Goal: Task Accomplishment & Management: Use online tool/utility

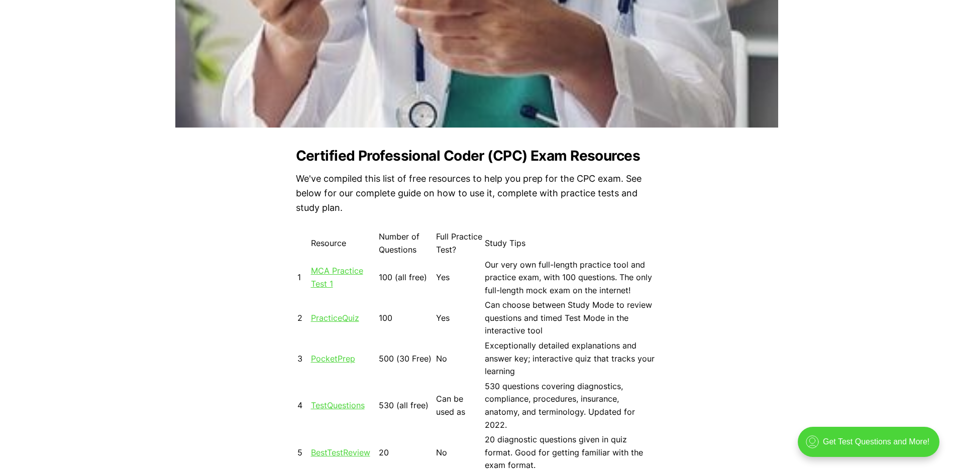
scroll to position [804, 0]
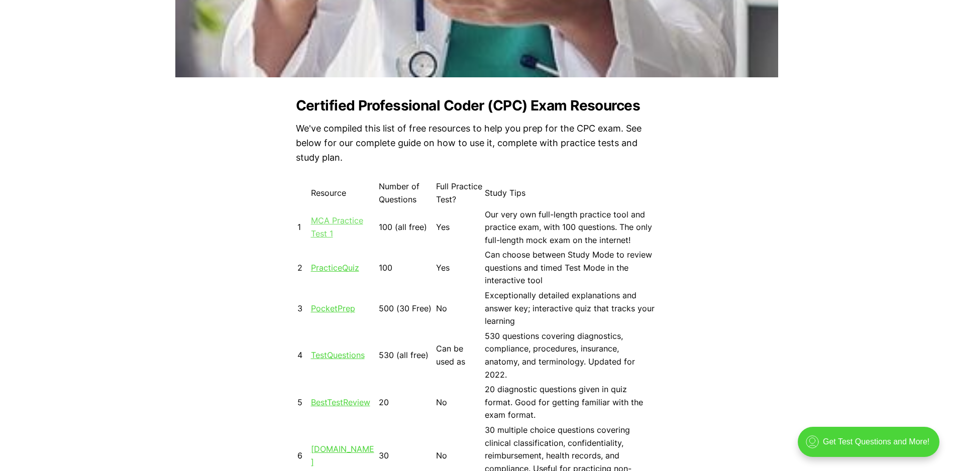
click at [343, 223] on link "MCA Practice Test 1" at bounding box center [337, 227] width 52 height 23
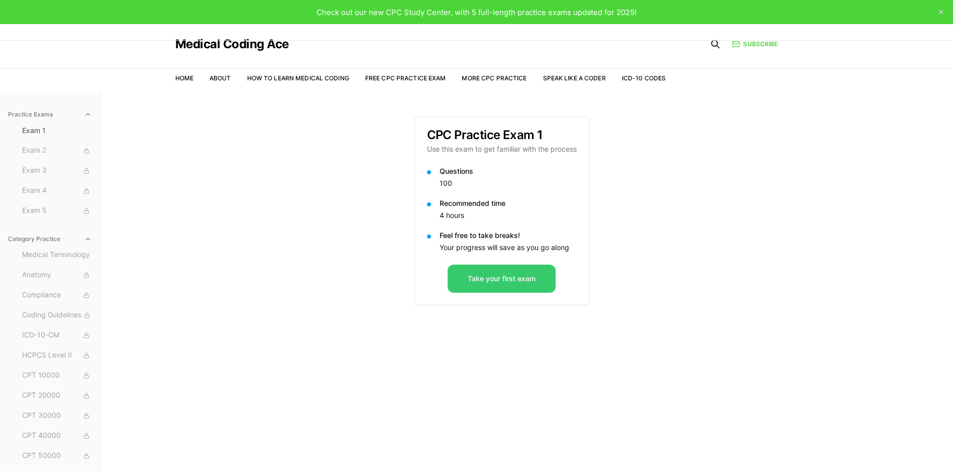
click at [481, 286] on button "Take your first exam" at bounding box center [502, 279] width 108 height 28
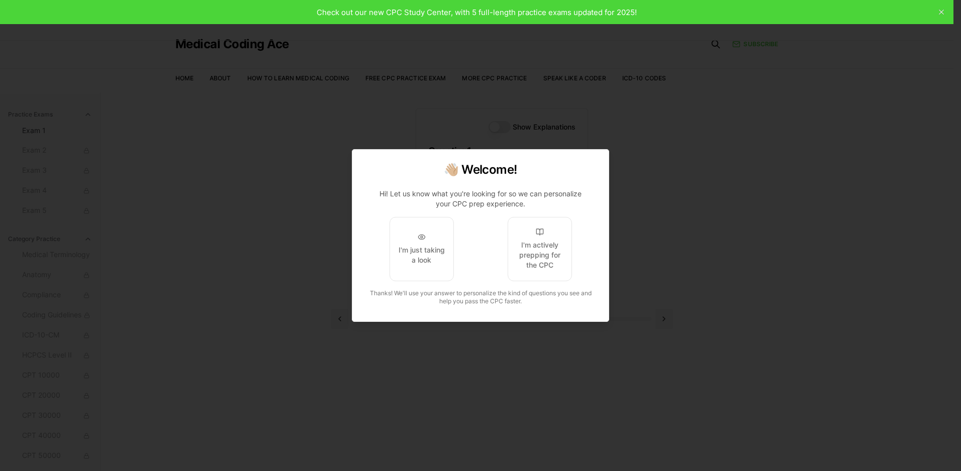
click at [497, 236] on span "I'm actively prepping for the CPC" at bounding box center [539, 249] width 114 height 64
click at [530, 243] on div "I'm actively prepping for the CPC" at bounding box center [539, 255] width 47 height 30
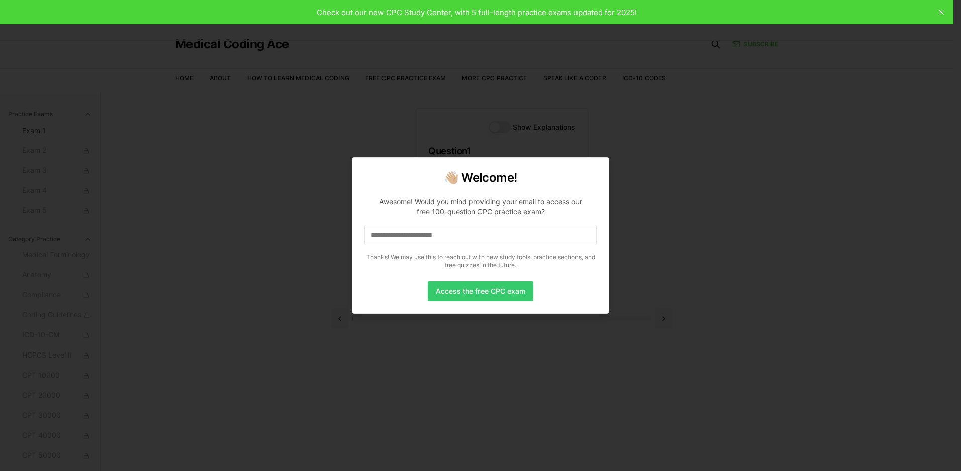
click at [493, 292] on button "Access the free CPC exam" at bounding box center [480, 291] width 105 height 20
click at [843, 334] on div at bounding box center [480, 235] width 961 height 471
click at [842, 328] on div at bounding box center [480, 235] width 961 height 471
